Goal: Register for event/course: Register for event/course

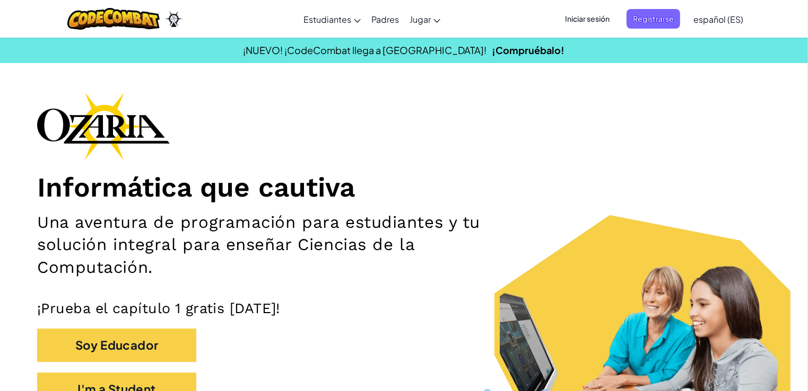
click at [587, 21] on span "Iniciar sesión" at bounding box center [586, 19] width 57 height 20
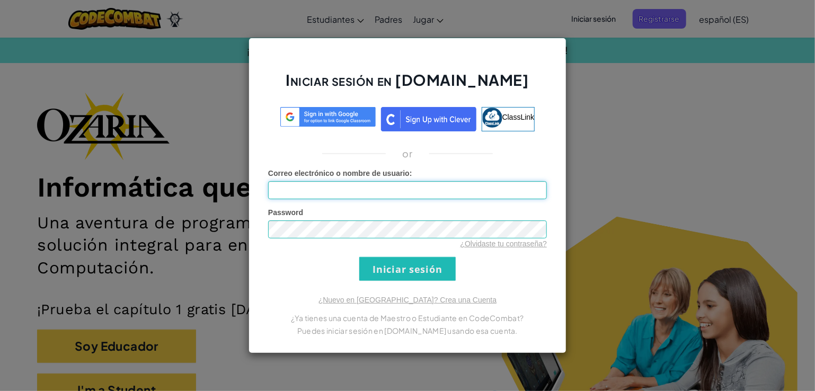
click at [309, 195] on input "Correo electrónico o nombre de usuario :" at bounding box center [407, 190] width 279 height 18
click at [613, 182] on div "Iniciar sesión en Ozaria.com ClassLink or Error desconocido. Correo electrónico…" at bounding box center [407, 195] width 815 height 391
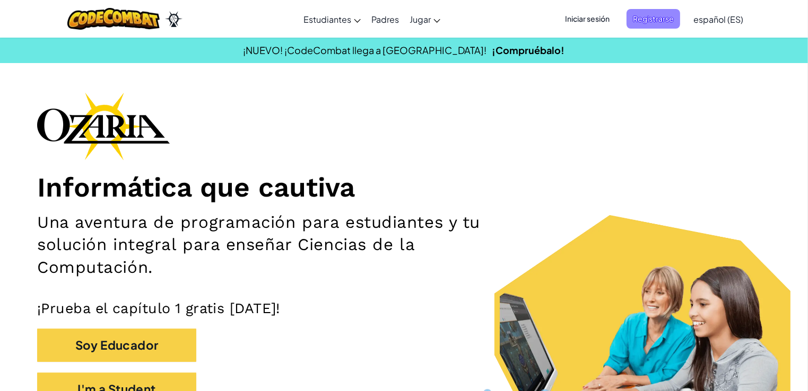
click at [637, 11] on span "Registrarse" at bounding box center [653, 19] width 54 height 20
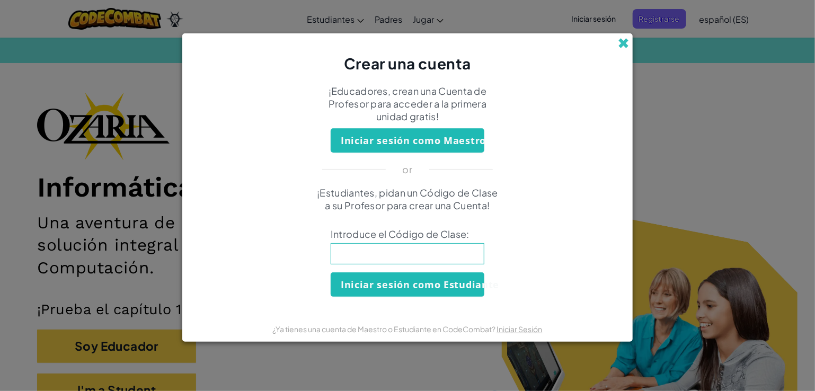
click at [625, 40] on span at bounding box center [623, 43] width 11 height 11
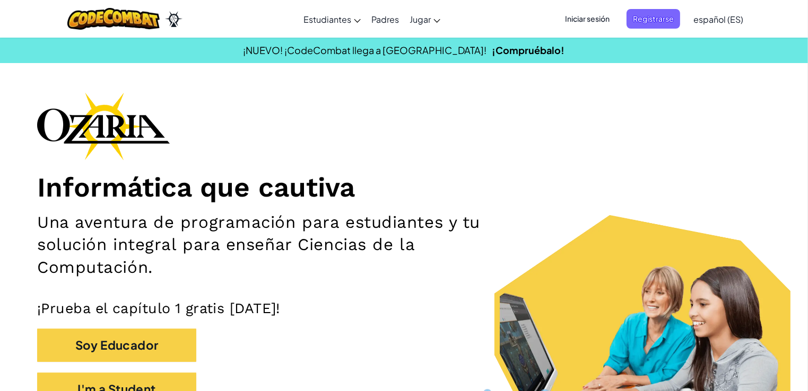
click at [610, 17] on span "Iniciar sesión" at bounding box center [586, 19] width 57 height 20
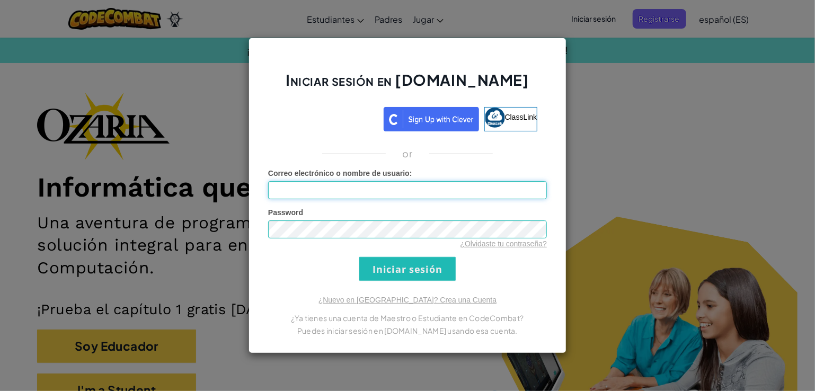
click at [455, 191] on input "Correo electrónico o nombre de usuario :" at bounding box center [407, 190] width 279 height 18
click at [494, 191] on input "Correo electrónico o nombre de usuario :" at bounding box center [407, 190] width 279 height 18
click at [645, 157] on div "Iniciar sesión en Ozaria.com ClassLink or Error desconocido. Correo electrónico…" at bounding box center [407, 195] width 815 height 391
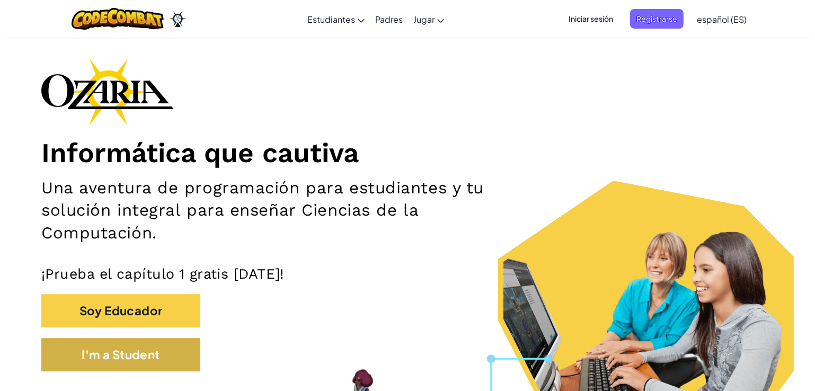
scroll to position [53, 0]
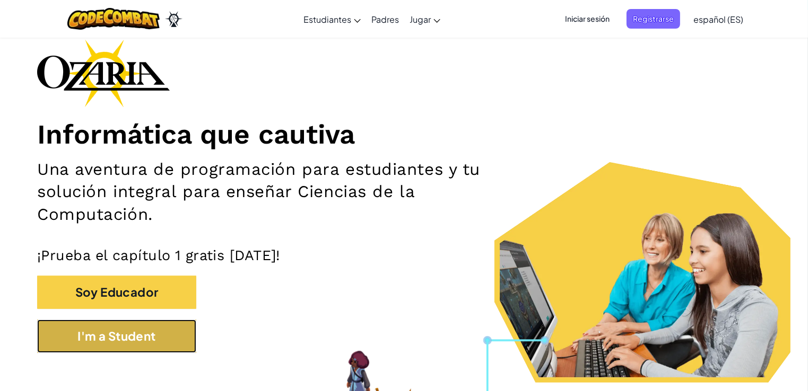
click at [99, 334] on button "I'm a Student" at bounding box center [116, 336] width 159 height 33
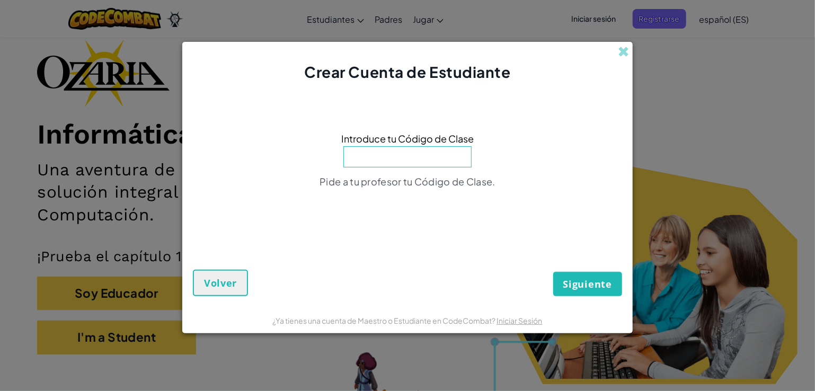
click at [398, 159] on input at bounding box center [408, 156] width 128 height 21
type input "s"
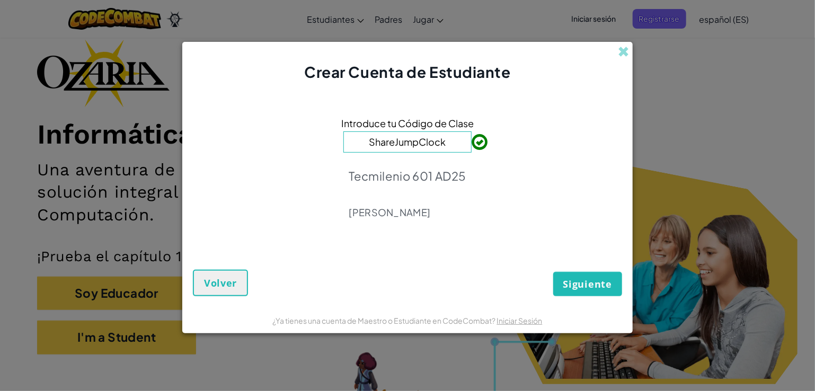
type input "ShareJumpClock"
click at [576, 284] on span "Siguiente" at bounding box center [588, 284] width 49 height 13
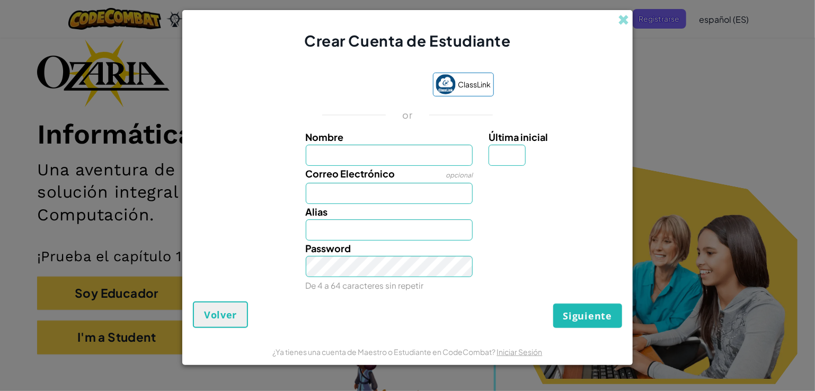
click at [365, 165] on input "Nombre" at bounding box center [390, 155] width 168 height 21
type input "Jorge André"
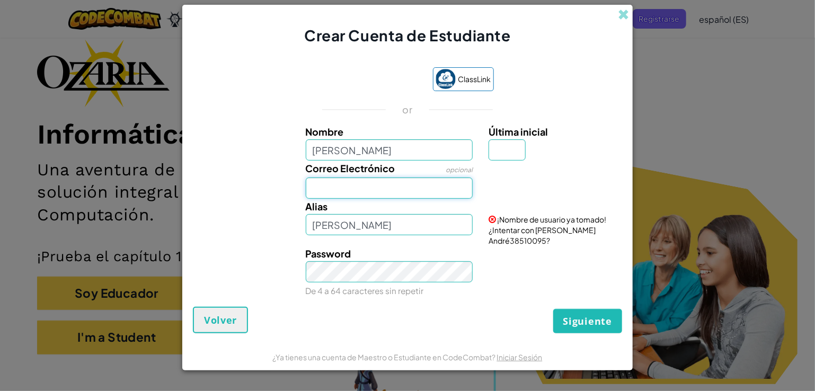
click at [377, 198] on input "Correo Electrónico" at bounding box center [390, 188] width 168 height 21
type input "AL07144455@tecmilenio.mx"
click at [374, 235] on input "Jorge André" at bounding box center [390, 224] width 168 height 21
click at [554, 309] on button "Siguiente" at bounding box center [588, 321] width 69 height 24
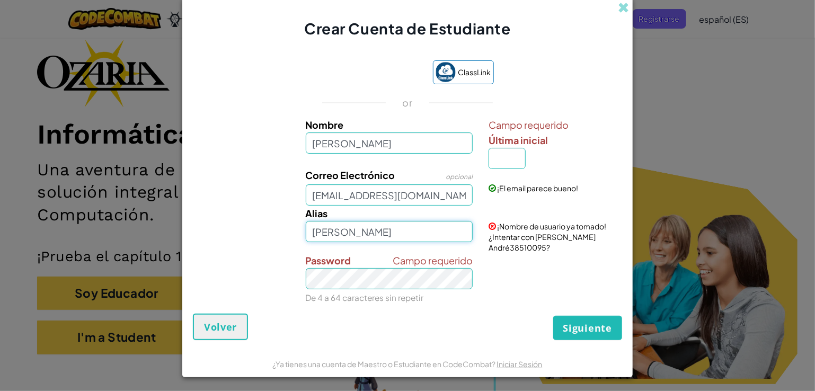
click at [367, 232] on input "Jorge André" at bounding box center [390, 231] width 168 height 21
type input "Jorge André"
drag, startPoint x: 314, startPoint y: 237, endPoint x: 379, endPoint y: 238, distance: 64.7
click at [379, 238] on input "Jorge André" at bounding box center [390, 231] width 168 height 21
type input "Jorge André"
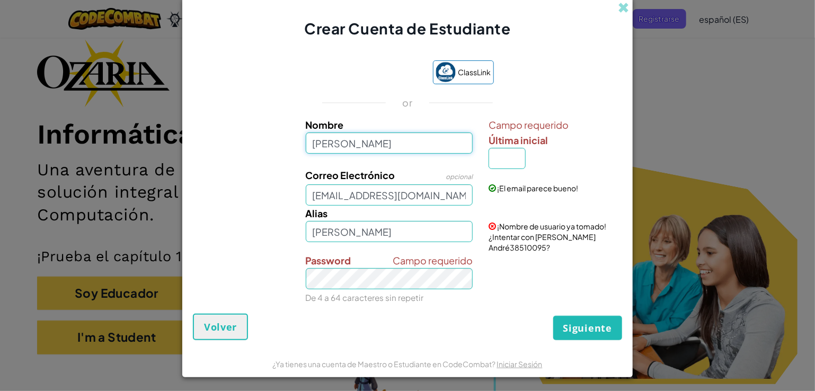
click at [425, 145] on input "Jorge André" at bounding box center [390, 143] width 168 height 21
type input "Jorge Andrén Mendoza Medina"
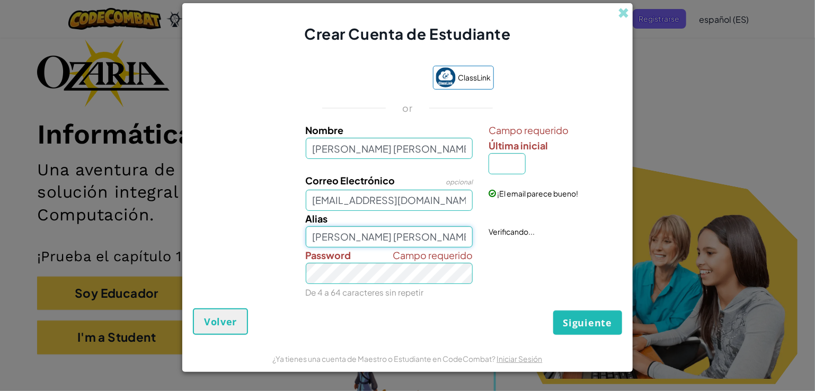
click at [394, 229] on input "Jorge Andrén Mendoza Medina" at bounding box center [390, 236] width 168 height 21
click at [448, 230] on input "Jorge Andrén Mendoza Medina" at bounding box center [390, 236] width 168 height 21
click at [490, 171] on input "Última inicial" at bounding box center [507, 163] width 37 height 21
type input "M"
type input "a"
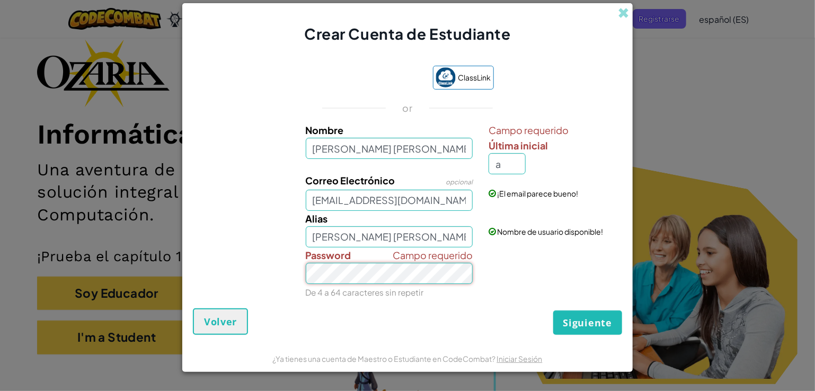
type input "Jorge Andrén Mendoza MedinaA"
click at [586, 322] on span "Siguiente" at bounding box center [588, 323] width 49 height 13
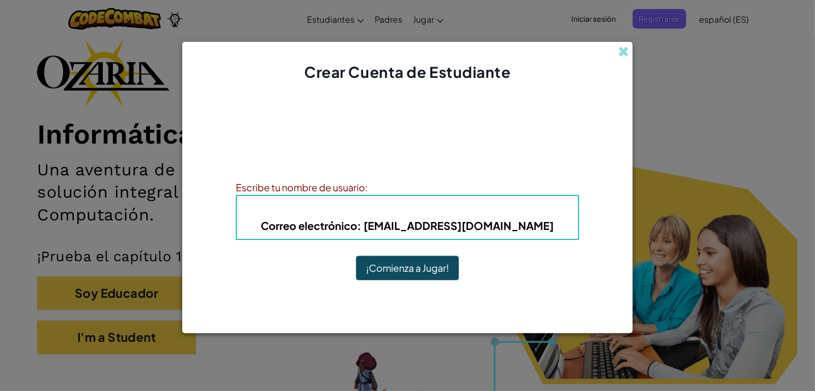
click at [392, 269] on button "¡Comienza a Jugar!" at bounding box center [407, 268] width 103 height 24
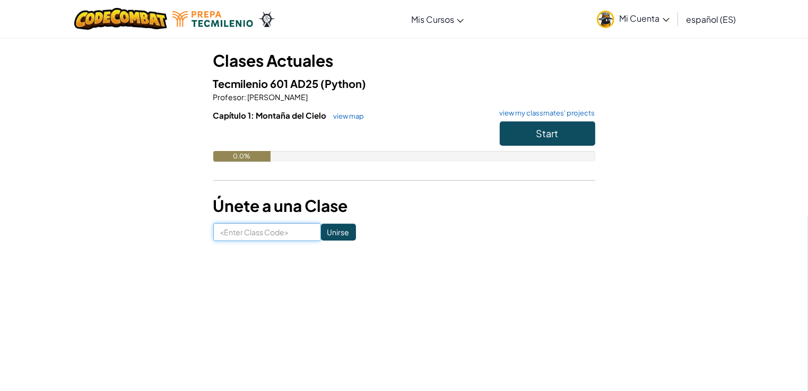
click at [248, 238] on input at bounding box center [267, 232] width 108 height 18
click at [296, 234] on input "ShareJumpClock" at bounding box center [267, 232] width 108 height 18
type input "ShareJumpClock"
click at [339, 238] on input "Unirse" at bounding box center [338, 232] width 35 height 17
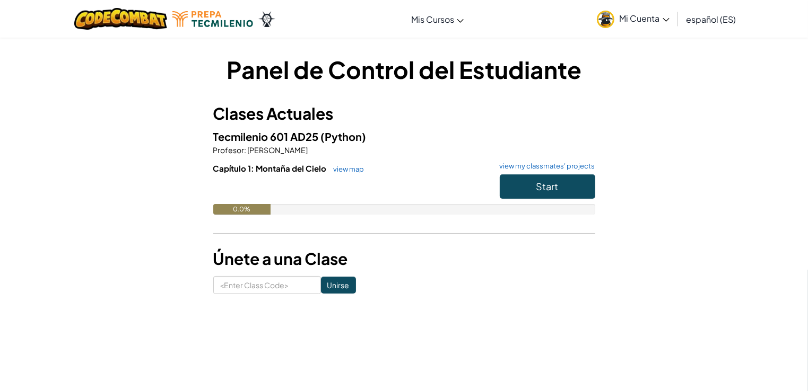
drag, startPoint x: 285, startPoint y: 130, endPoint x: 295, endPoint y: 160, distance: 31.7
click at [294, 157] on div "Tecmilenio 601 AD25 (Python) Profesor : [PERSON_NAME] Capítulo 1: Montaña del C…" at bounding box center [404, 179] width 382 height 102
click at [304, 195] on div at bounding box center [404, 189] width 382 height 30
click at [249, 293] on input at bounding box center [267, 285] width 108 height 18
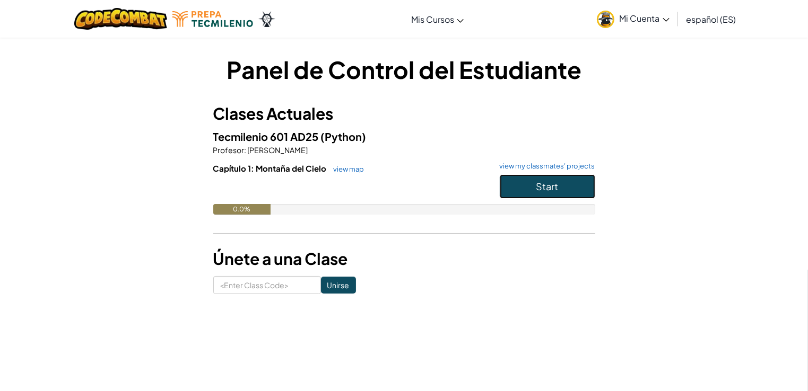
click at [539, 183] on span "Start" at bounding box center [547, 186] width 22 height 12
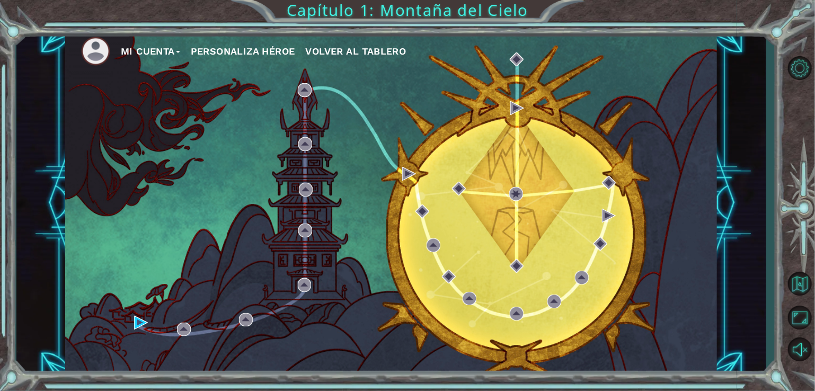
click at [151, 50] on button "Mi Cuenta" at bounding box center [150, 51] width 59 height 16
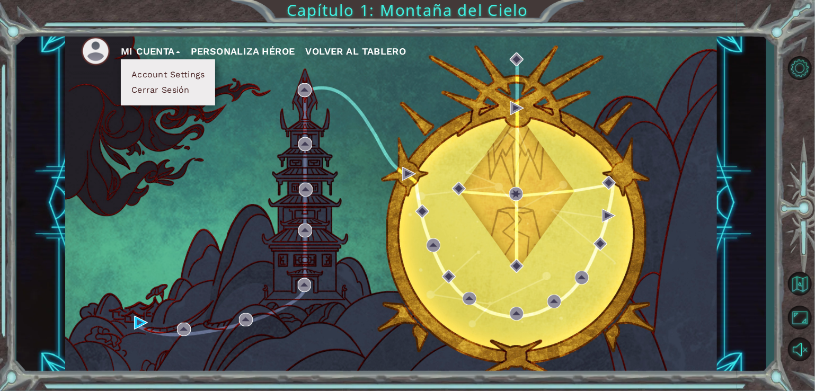
click at [194, 147] on div "Mi Cuenta Account Settings Cerrar Sesión Personaliza Héroe Volver al Tablero" at bounding box center [391, 203] width 652 height 344
drag, startPoint x: 177, startPoint y: 170, endPoint x: 151, endPoint y: 129, distance: 48.4
click at [173, 166] on div "Mi Cuenta Account Settings Cerrar Sesión Personaliza Héroe Volver al Tablero" at bounding box center [391, 203] width 652 height 344
click at [103, 96] on div "Mi Cuenta Account Settings Cerrar Sesión Personaliza Héroe Volver al Tablero" at bounding box center [391, 203] width 652 height 344
drag, startPoint x: 81, startPoint y: 134, endPoint x: 82, endPoint y: 64, distance: 70.0
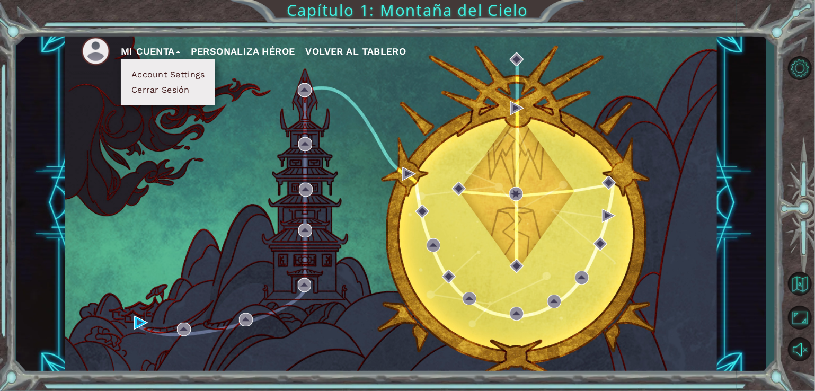
click at [81, 134] on div "Mi Cuenta Account Settings Cerrar Sesión Personaliza Héroe Volver al Tablero" at bounding box center [391, 203] width 652 height 344
click at [163, 137] on div "Mi Cuenta Account Settings Cerrar Sesión Personaliza Héroe Volver al Tablero" at bounding box center [391, 203] width 652 height 344
click at [161, 126] on div "Mi Cuenta Account Settings Cerrar Sesión Personaliza Héroe Volver al Tablero" at bounding box center [391, 203] width 652 height 344
drag, startPoint x: 115, startPoint y: 54, endPoint x: 106, endPoint y: 52, distance: 8.6
click at [110, 54] on li at bounding box center [101, 51] width 40 height 29
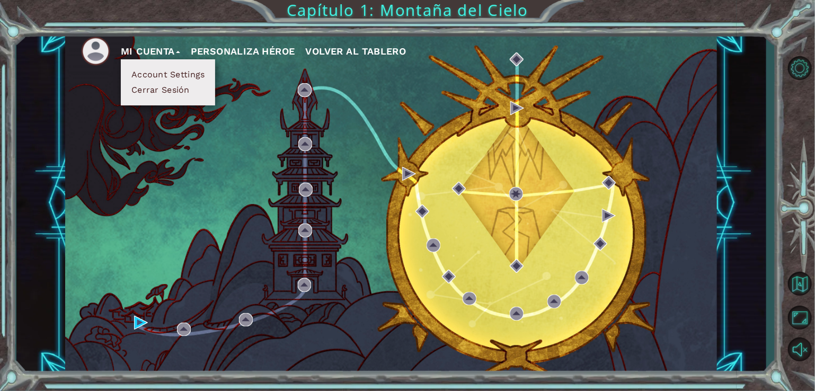
click at [100, 49] on img at bounding box center [95, 51] width 29 height 29
click at [102, 49] on img at bounding box center [95, 51] width 29 height 29
click at [256, 51] on button "Personaliza Héroe" at bounding box center [243, 51] width 104 height 16
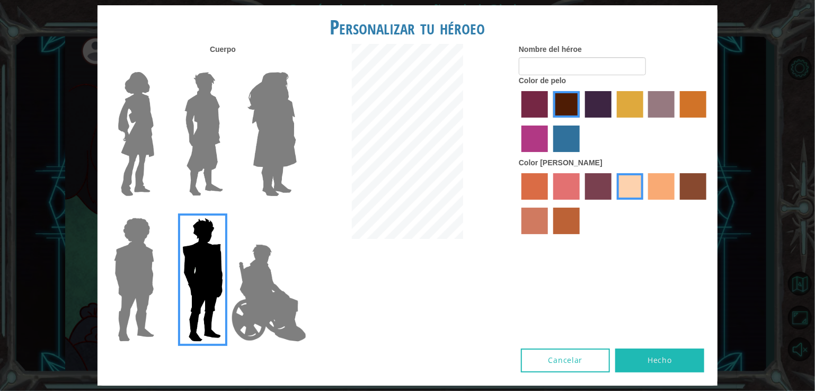
click at [75, 102] on div "Personalizar tu héroeo [PERSON_NAME] Nombre del héroe Color de pelo Color [PERS…" at bounding box center [407, 195] width 815 height 391
click at [267, 305] on img at bounding box center [268, 293] width 83 height 106
click at [296, 211] on input "Hero Jamie" at bounding box center [296, 211] width 0 height 0
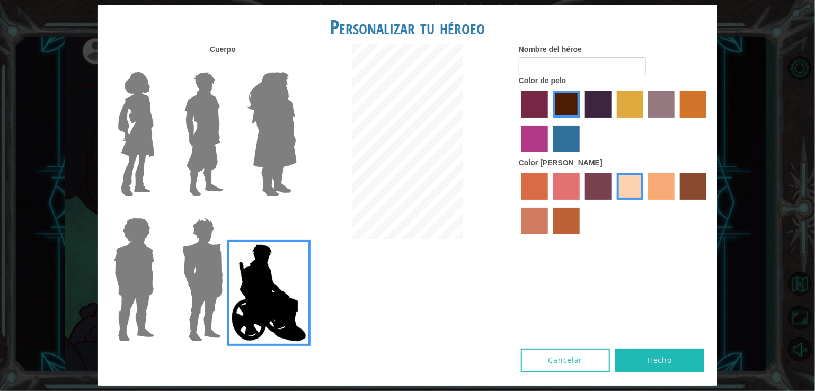
click at [743, 25] on div "Personalizar tu héroeo [PERSON_NAME] Nombre del héroe Color de pelo Color [PERS…" at bounding box center [407, 195] width 815 height 391
click at [584, 358] on button "Cancelar" at bounding box center [565, 361] width 89 height 24
